Goal: Contribute content

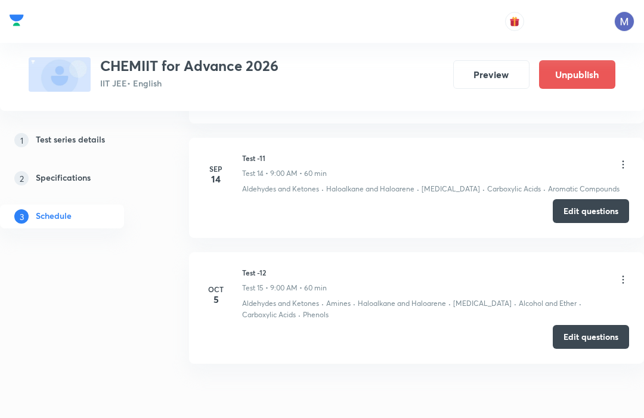
scroll to position [2046, 0]
click at [593, 324] on button "Edit questions" at bounding box center [591, 336] width 76 height 24
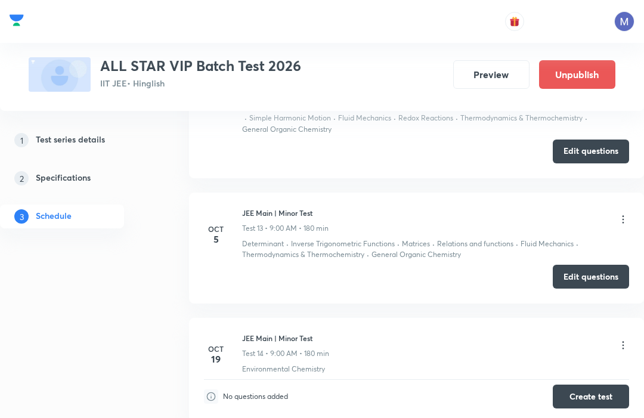
scroll to position [2102, 0]
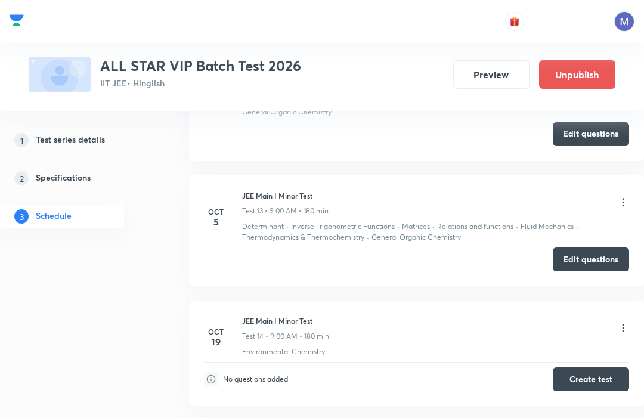
click at [611, 251] on button "Edit questions" at bounding box center [591, 259] width 76 height 24
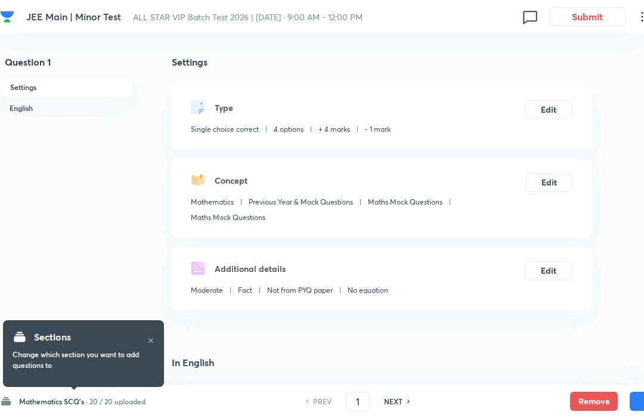
checkbox input "true"
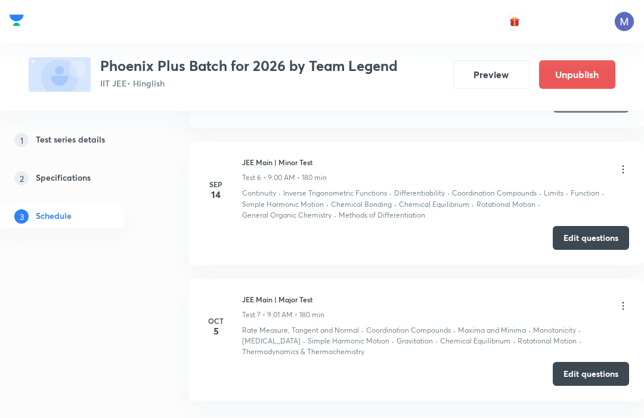
scroll to position [1262, 0]
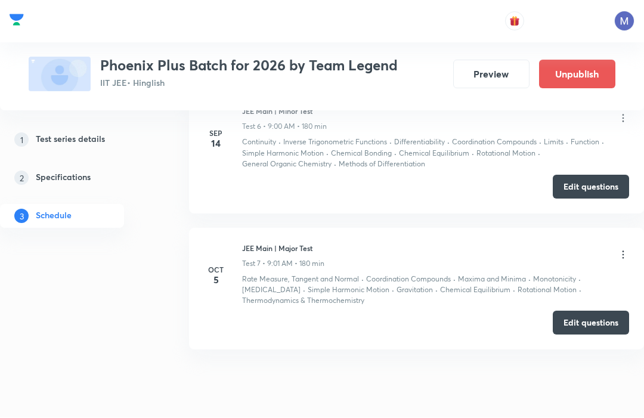
click at [591, 314] on button "Edit questions" at bounding box center [591, 323] width 76 height 24
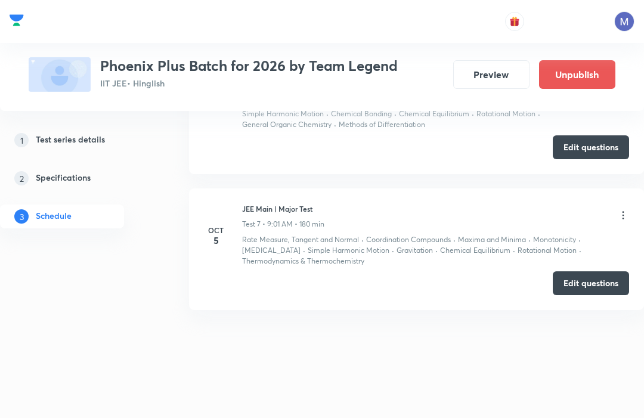
scroll to position [1262, 0]
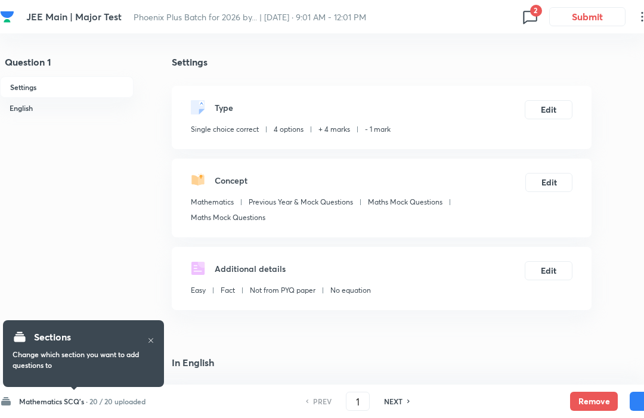
click at [534, 17] on icon at bounding box center [530, 16] width 19 height 19
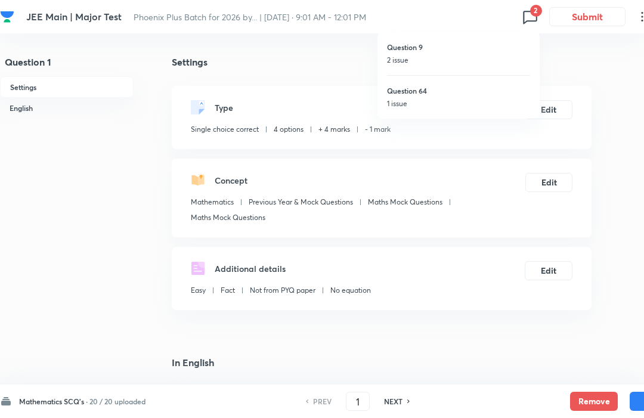
click at [483, 93] on h6 "Question 64" at bounding box center [458, 90] width 143 height 11
checkbox input "false"
type input "64"
checkbox input "true"
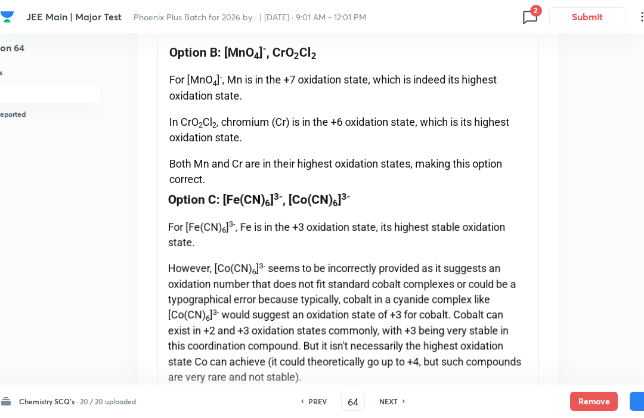
scroll to position [1521, 33]
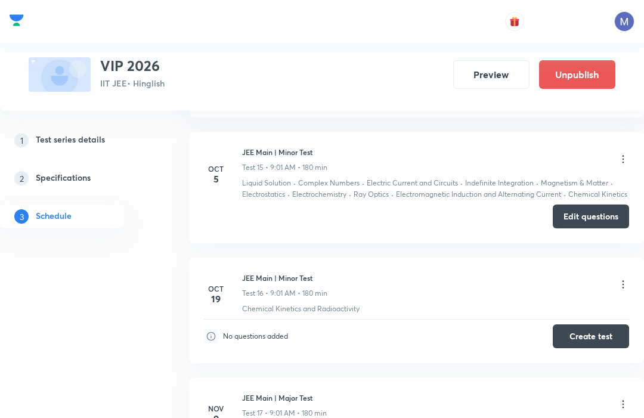
scroll to position [2473, 0]
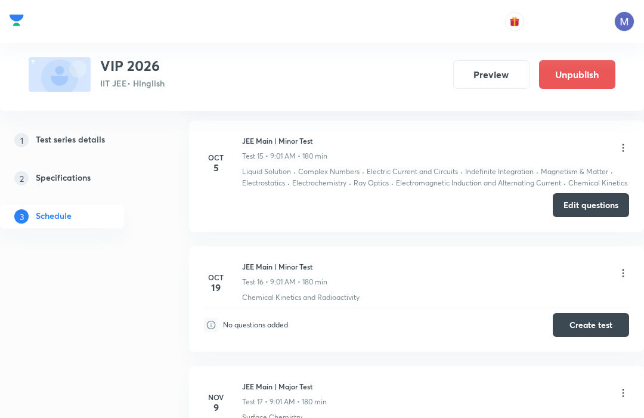
click at [605, 213] on button "Edit questions" at bounding box center [591, 205] width 76 height 24
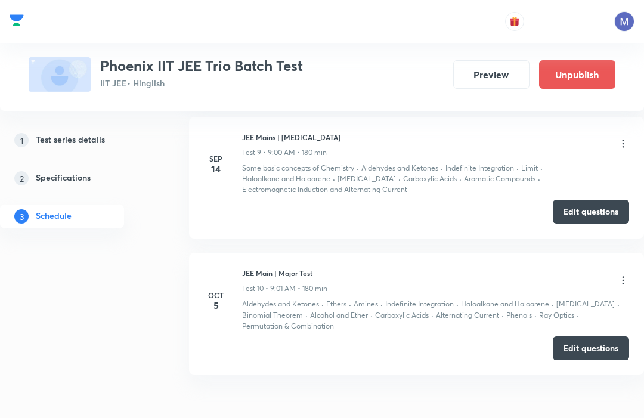
scroll to position [1594, 0]
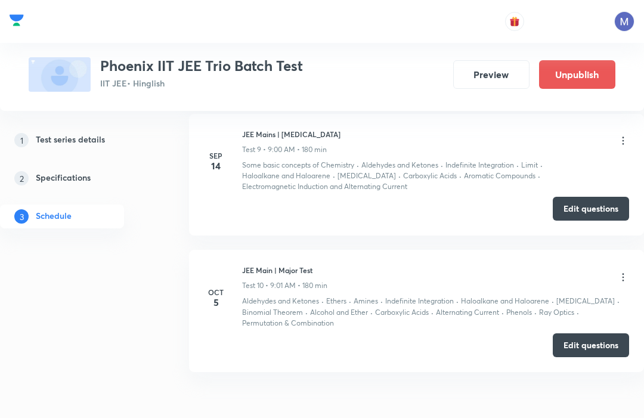
click at [587, 336] on button "Edit questions" at bounding box center [591, 345] width 76 height 24
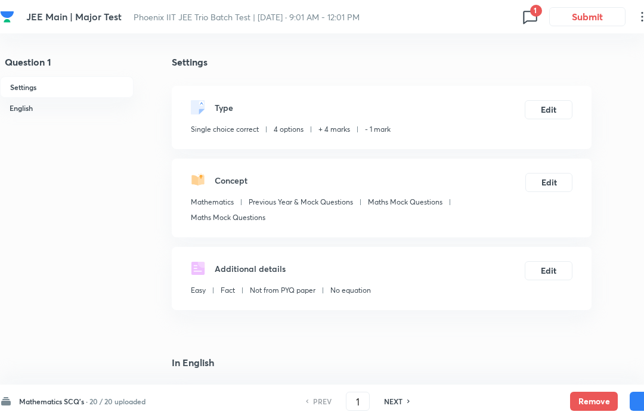
click at [535, 17] on icon at bounding box center [530, 16] width 19 height 19
click at [508, 49] on h6 "Question 18" at bounding box center [458, 47] width 143 height 11
checkbox input "false"
type input "18"
checkbox input "true"
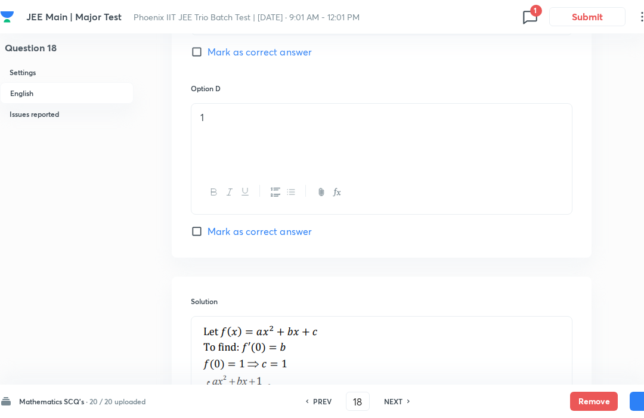
scroll to position [1051, 0]
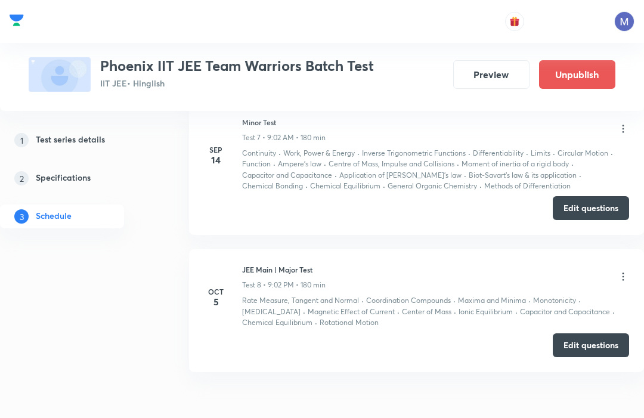
scroll to position [1376, 0]
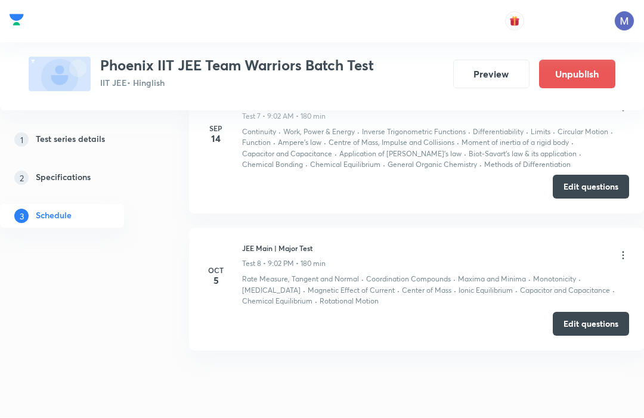
click at [598, 313] on button "Edit questions" at bounding box center [591, 324] width 76 height 24
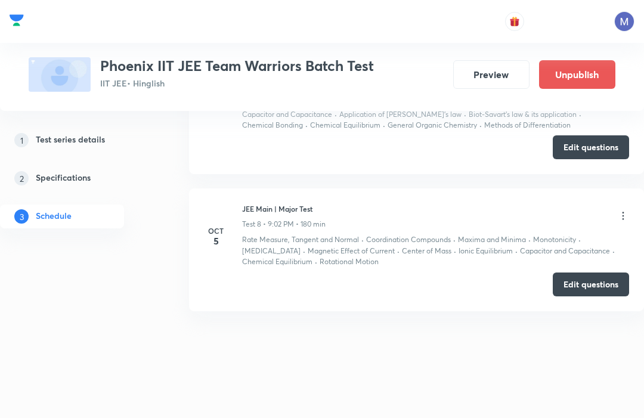
click at [611, 263] on li "Oct 5 JEE Main | Major Test Test 8 • 9:02 PM • 180 min Rate Measure, Tangent an…" at bounding box center [416, 249] width 455 height 122
click at [603, 273] on button "Edit questions" at bounding box center [591, 285] width 76 height 24
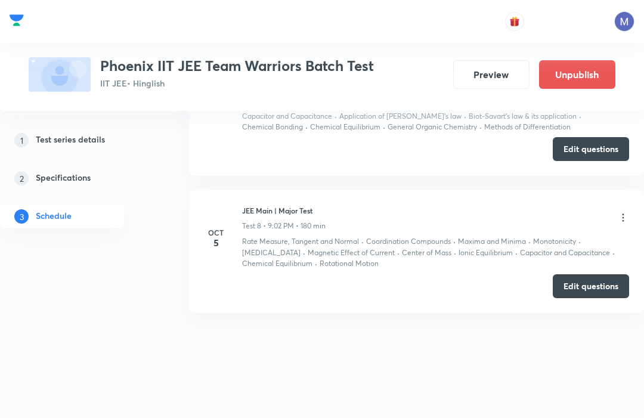
click at [604, 281] on button "Edit questions" at bounding box center [591, 286] width 76 height 24
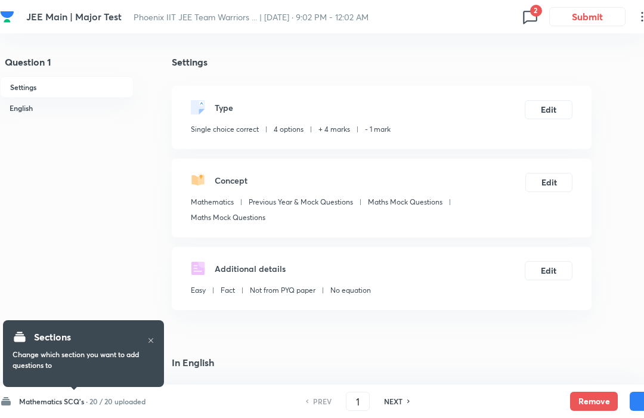
click at [537, 14] on span "2" at bounding box center [536, 11] width 12 height 12
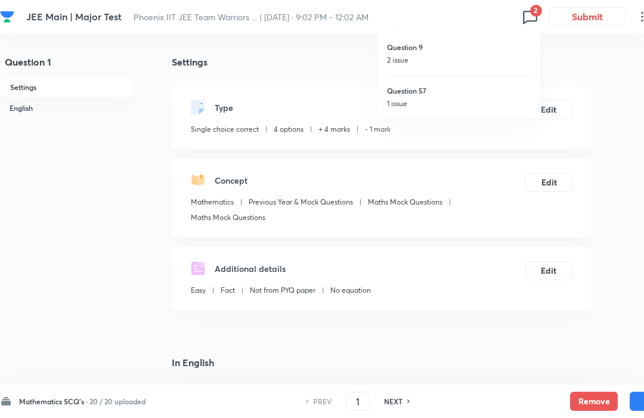
click at [501, 89] on h6 "Question 57" at bounding box center [458, 90] width 143 height 11
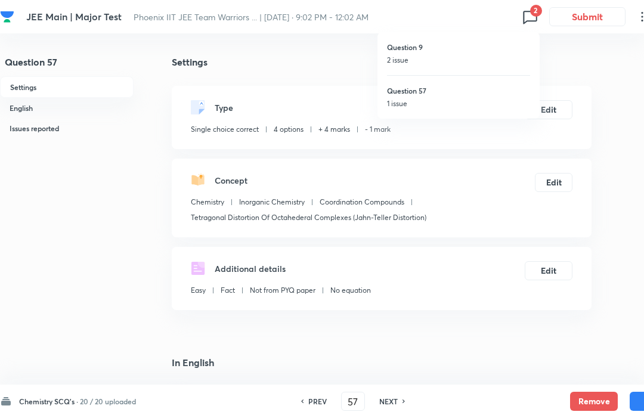
type input "57"
checkbox input "true"
checkbox input "false"
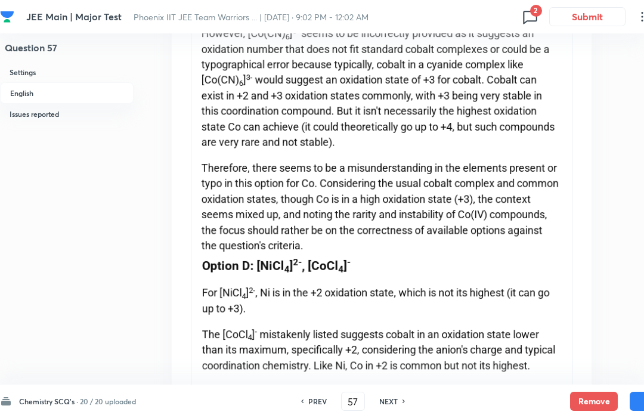
scroll to position [1760, 0]
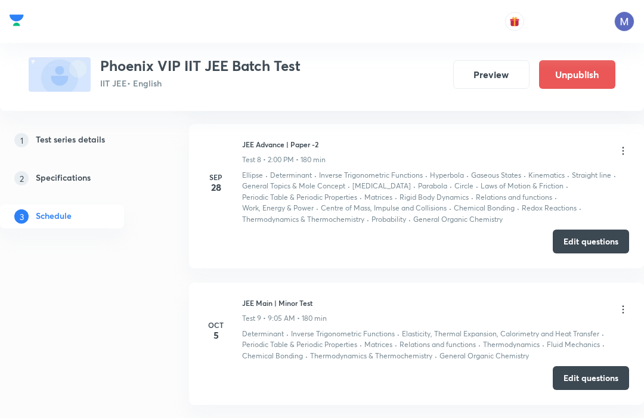
scroll to position [1609, 0]
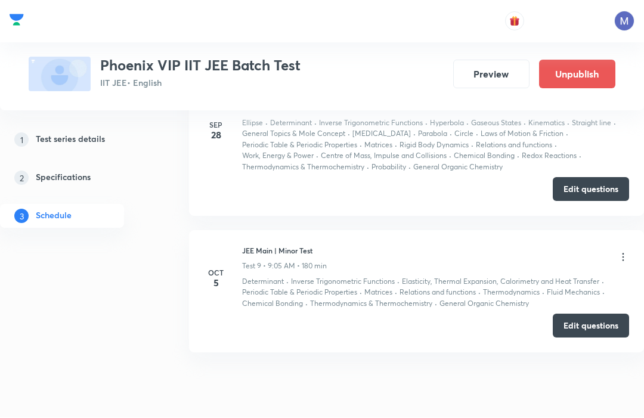
click at [586, 314] on button "Edit questions" at bounding box center [591, 326] width 76 height 24
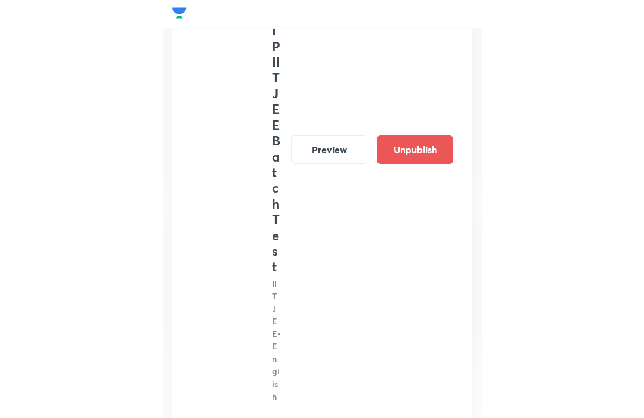
scroll to position [1609, 0]
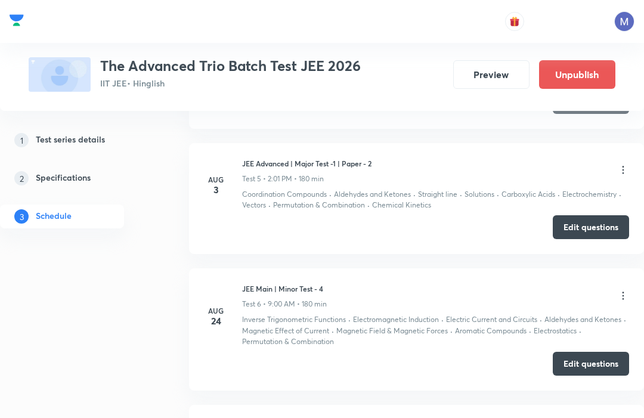
scroll to position [1344, 0]
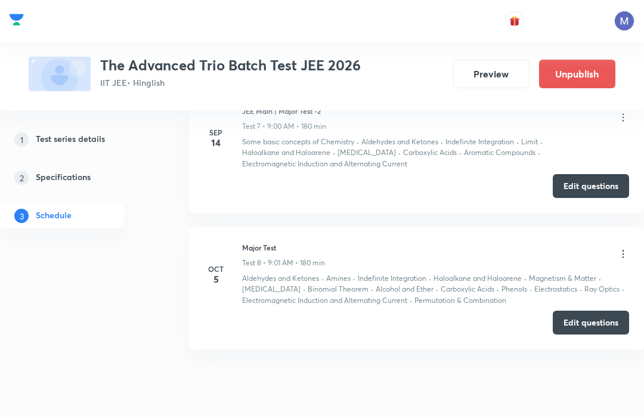
click at [587, 315] on button "Edit questions" at bounding box center [591, 323] width 76 height 24
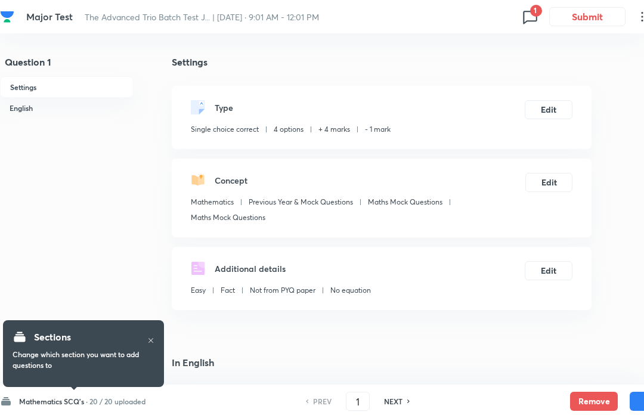
checkbox input "true"
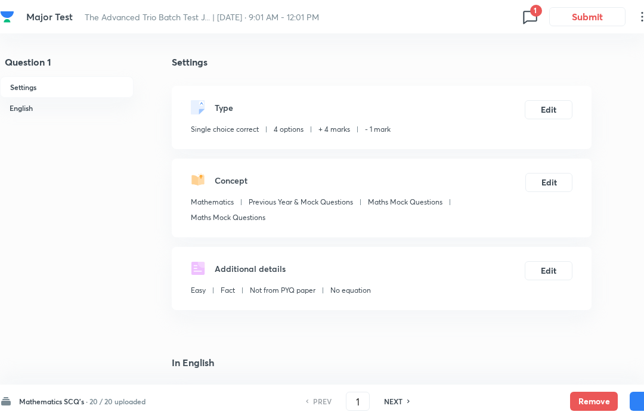
click at [534, 18] on icon at bounding box center [530, 16] width 19 height 19
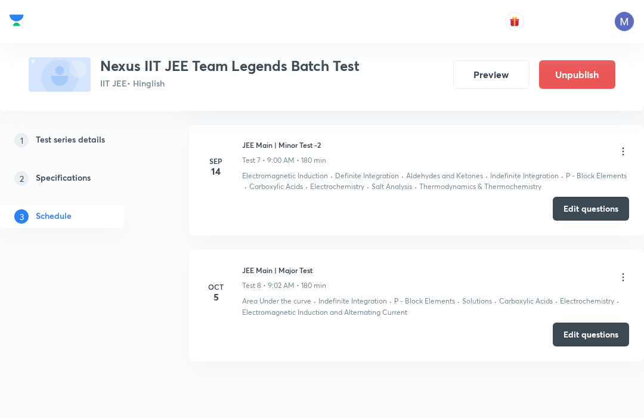
scroll to position [1323, 0]
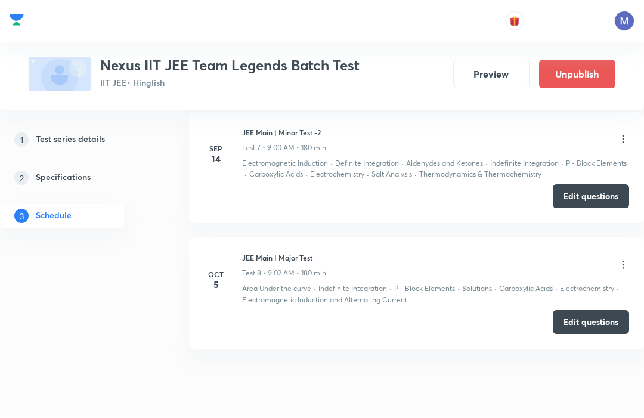
click at [593, 314] on button "Edit questions" at bounding box center [591, 323] width 76 height 24
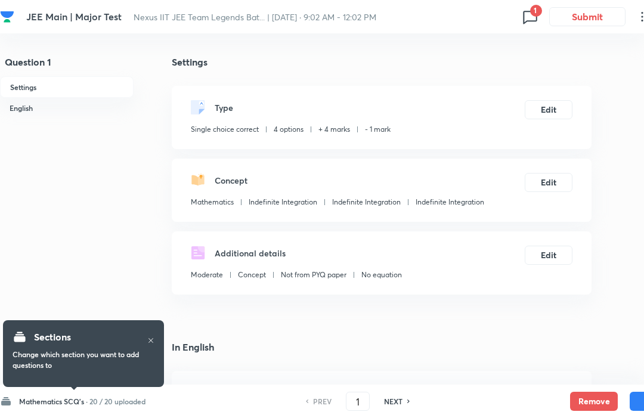
click at [538, 17] on icon at bounding box center [530, 16] width 19 height 19
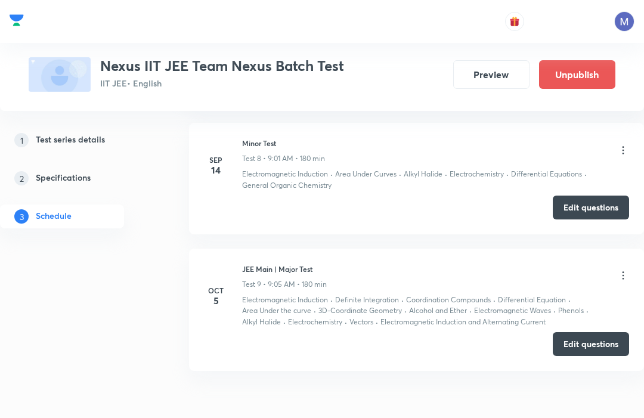
scroll to position [1489, 0]
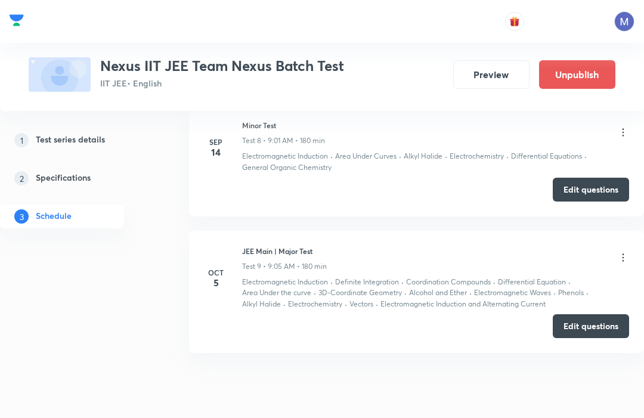
click at [589, 327] on button "Edit questions" at bounding box center [591, 326] width 76 height 24
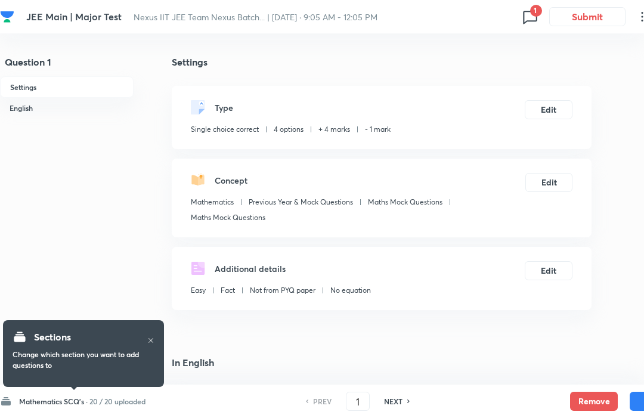
click at [537, 23] on icon at bounding box center [530, 16] width 19 height 19
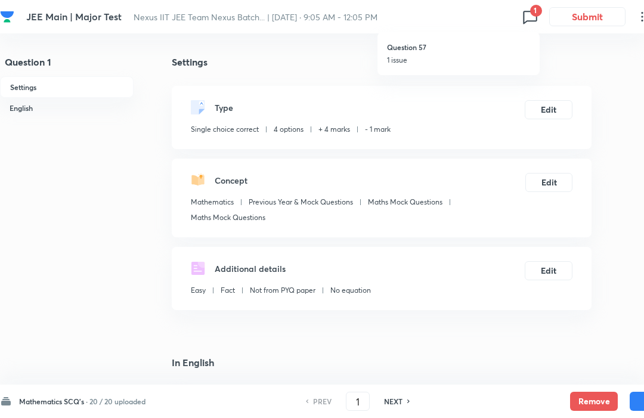
click at [481, 49] on h6 "Question 57" at bounding box center [458, 47] width 143 height 11
checkbox input "false"
type input "57"
checkbox input "true"
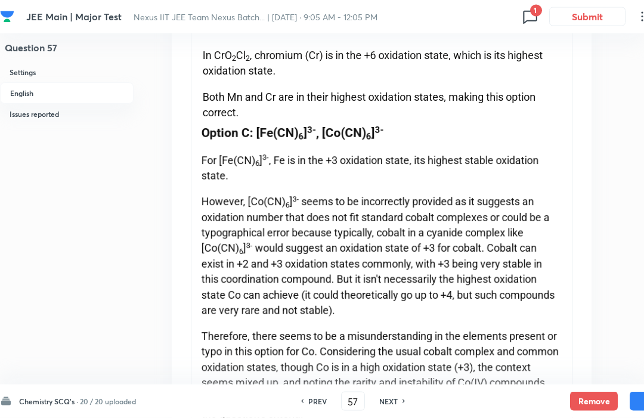
scroll to position [1594, 0]
click at [533, 23] on icon at bounding box center [530, 16] width 19 height 19
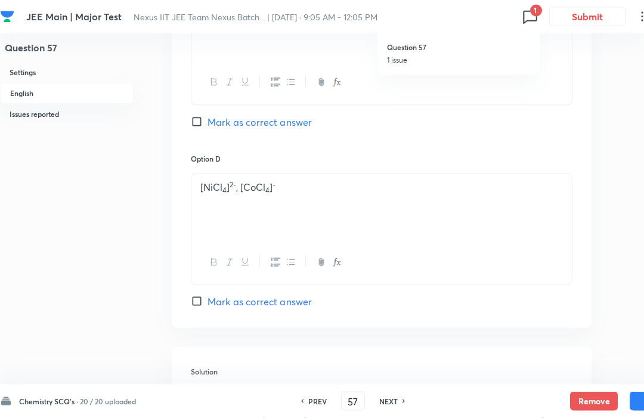
scroll to position [965, 0]
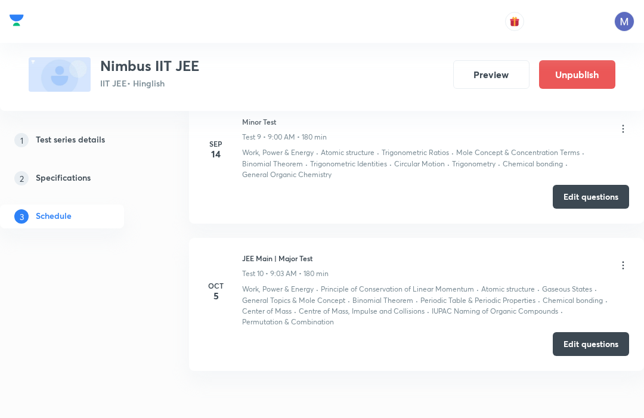
scroll to position [1566, 0]
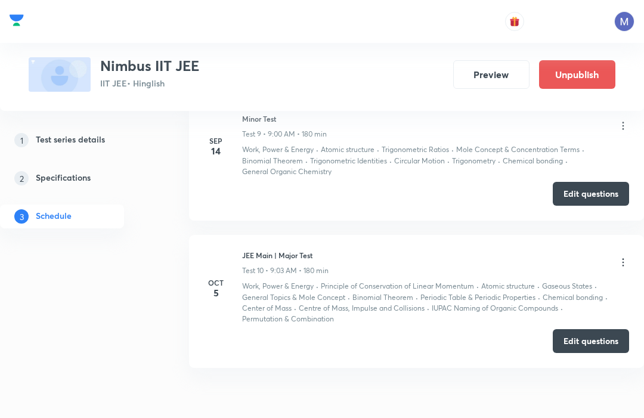
click at [596, 329] on button "Edit questions" at bounding box center [591, 341] width 76 height 24
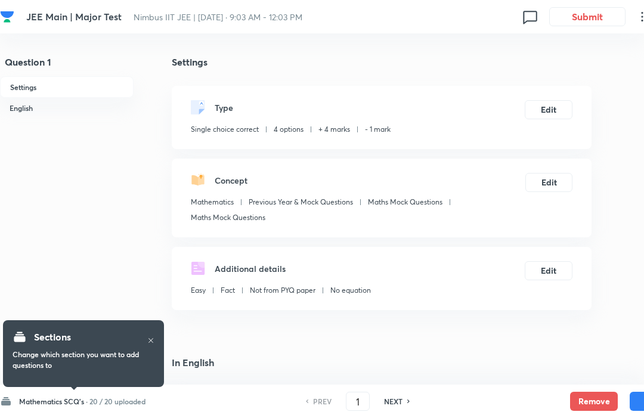
click at [532, 26] on icon at bounding box center [530, 16] width 19 height 19
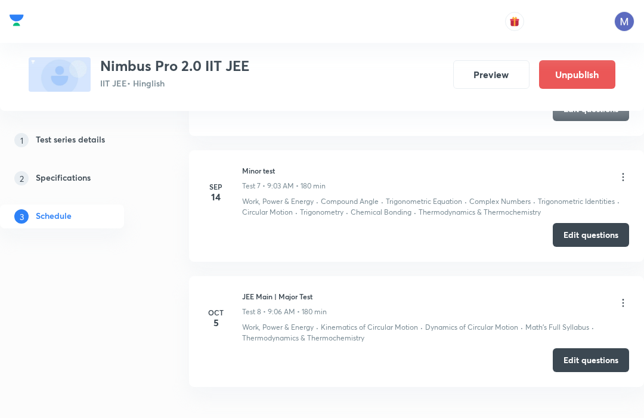
scroll to position [1323, 0]
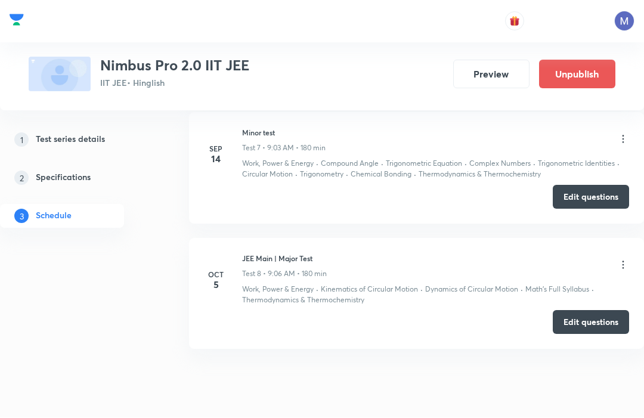
click at [596, 311] on button "Edit questions" at bounding box center [591, 323] width 76 height 24
